Goal: Task Accomplishment & Management: Use online tool/utility

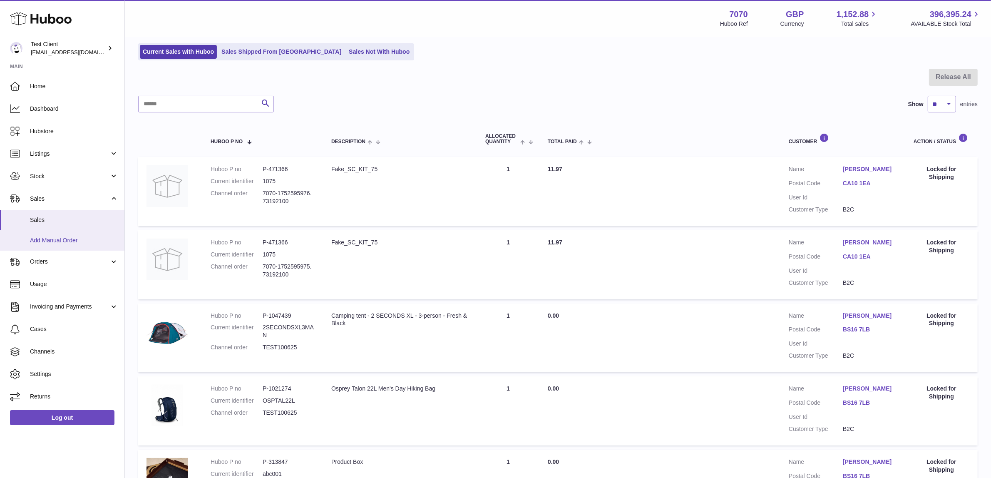
click at [58, 242] on span "Add Manual Order" at bounding box center [74, 240] width 88 height 8
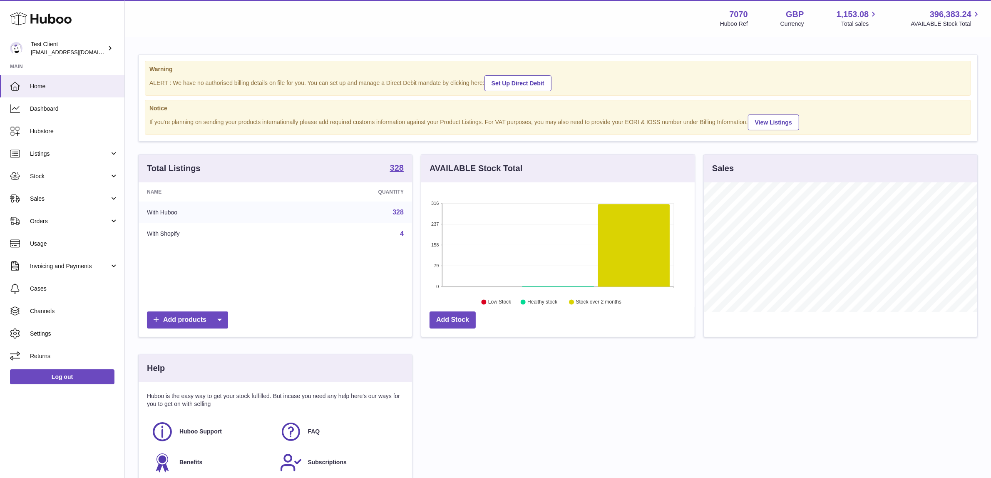
scroll to position [129, 273]
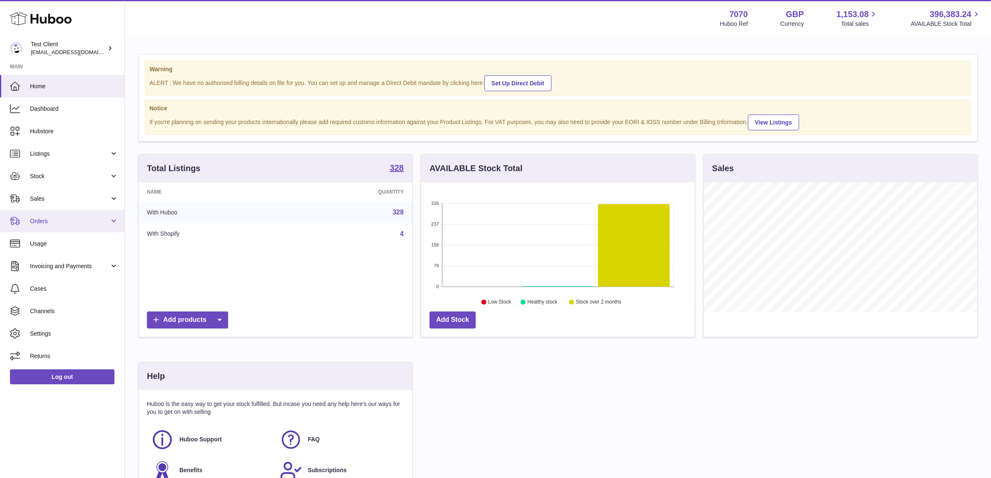
click at [69, 217] on span "Orders" at bounding box center [69, 221] width 79 height 8
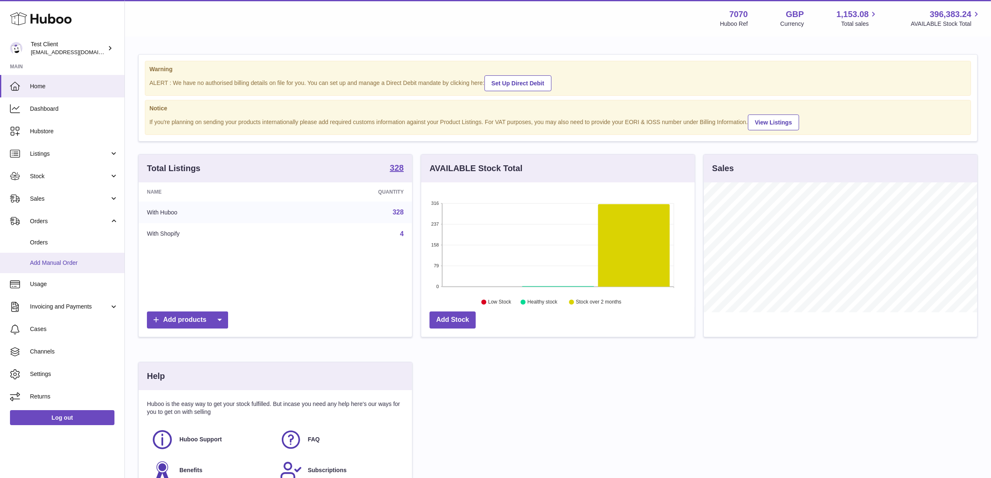
click at [76, 259] on span "Add Manual Order" at bounding box center [74, 263] width 88 height 8
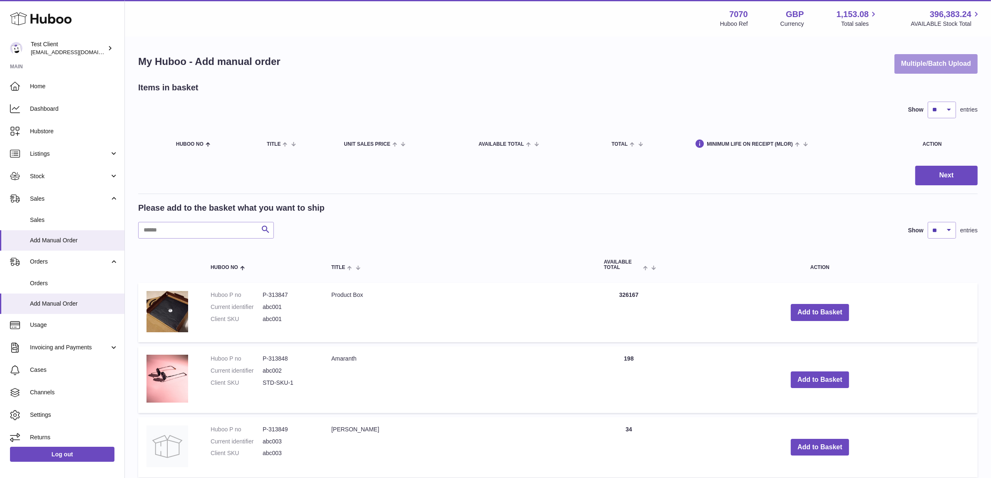
click at [902, 63] on button "Multiple/Batch Upload" at bounding box center [935, 64] width 83 height 20
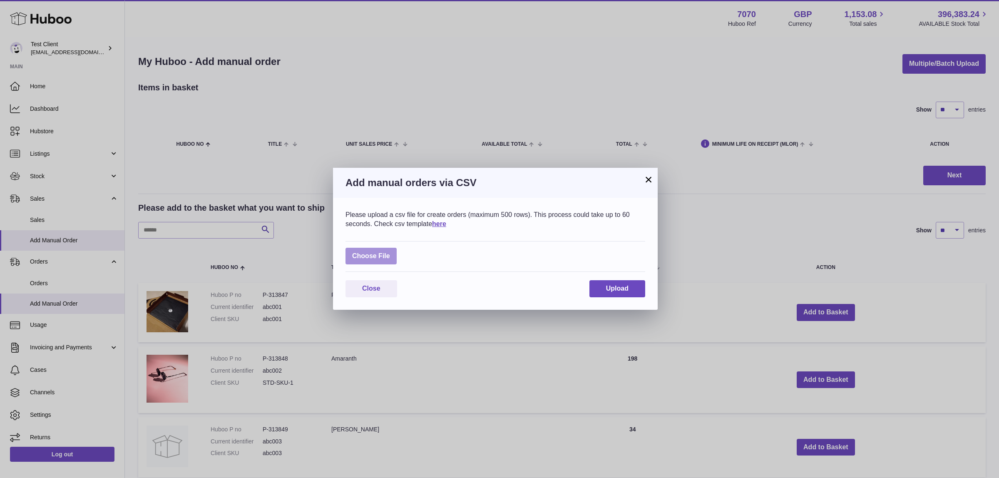
click at [386, 259] on label at bounding box center [370, 256] width 51 height 17
click at [390, 252] on input "file" at bounding box center [390, 252] width 0 height 0
type input "**********"
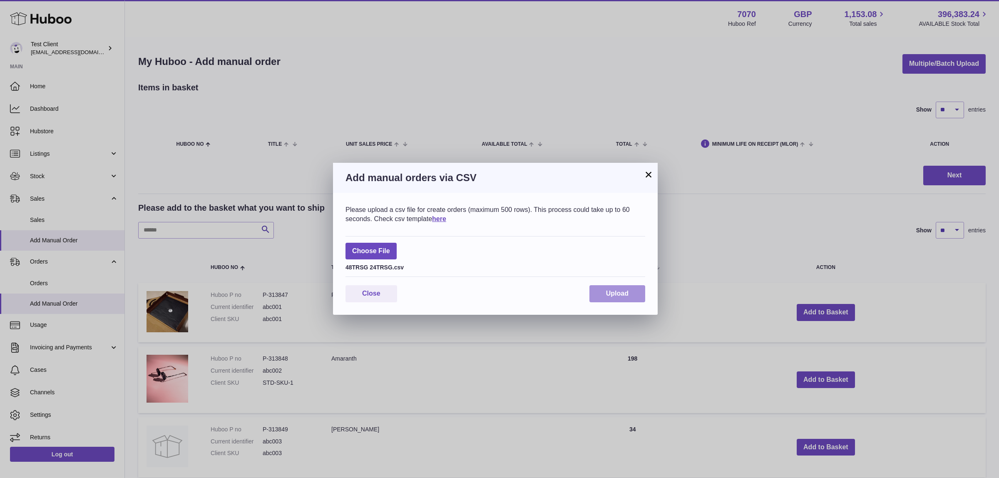
click at [599, 287] on button "Upload" at bounding box center [617, 293] width 56 height 17
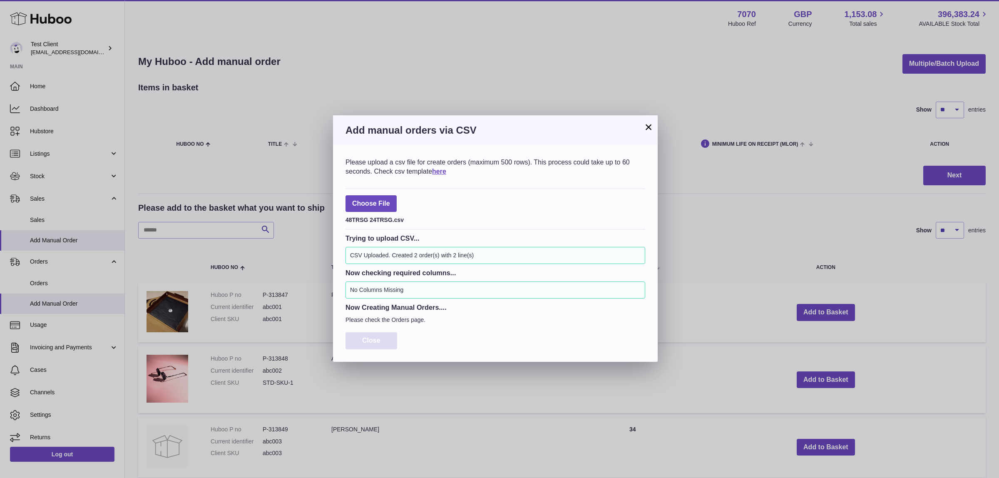
click at [377, 347] on button "Close" at bounding box center [371, 340] width 52 height 17
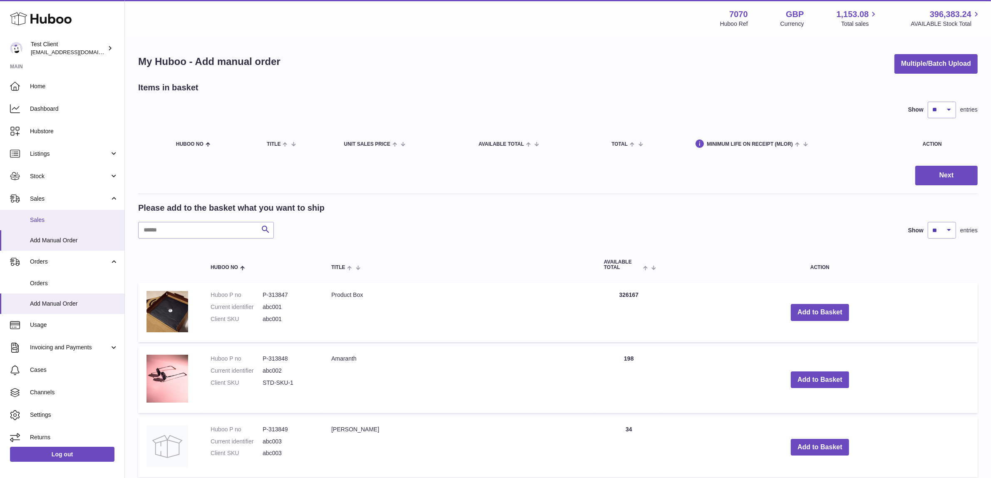
click at [38, 219] on span "Sales" at bounding box center [74, 220] width 88 height 8
